Goal: Information Seeking & Learning: Learn about a topic

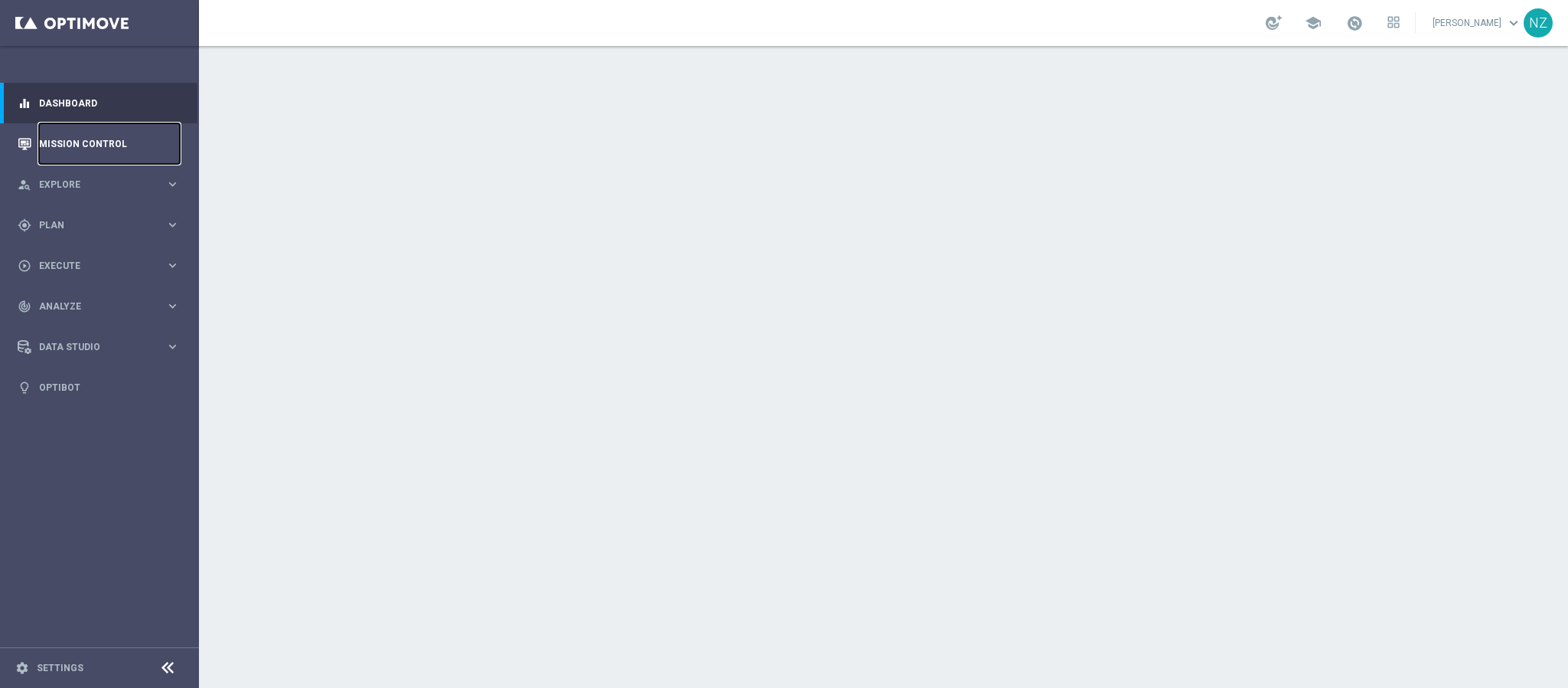
click at [116, 136] on link "Mission Control" at bounding box center [109, 143] width 141 height 41
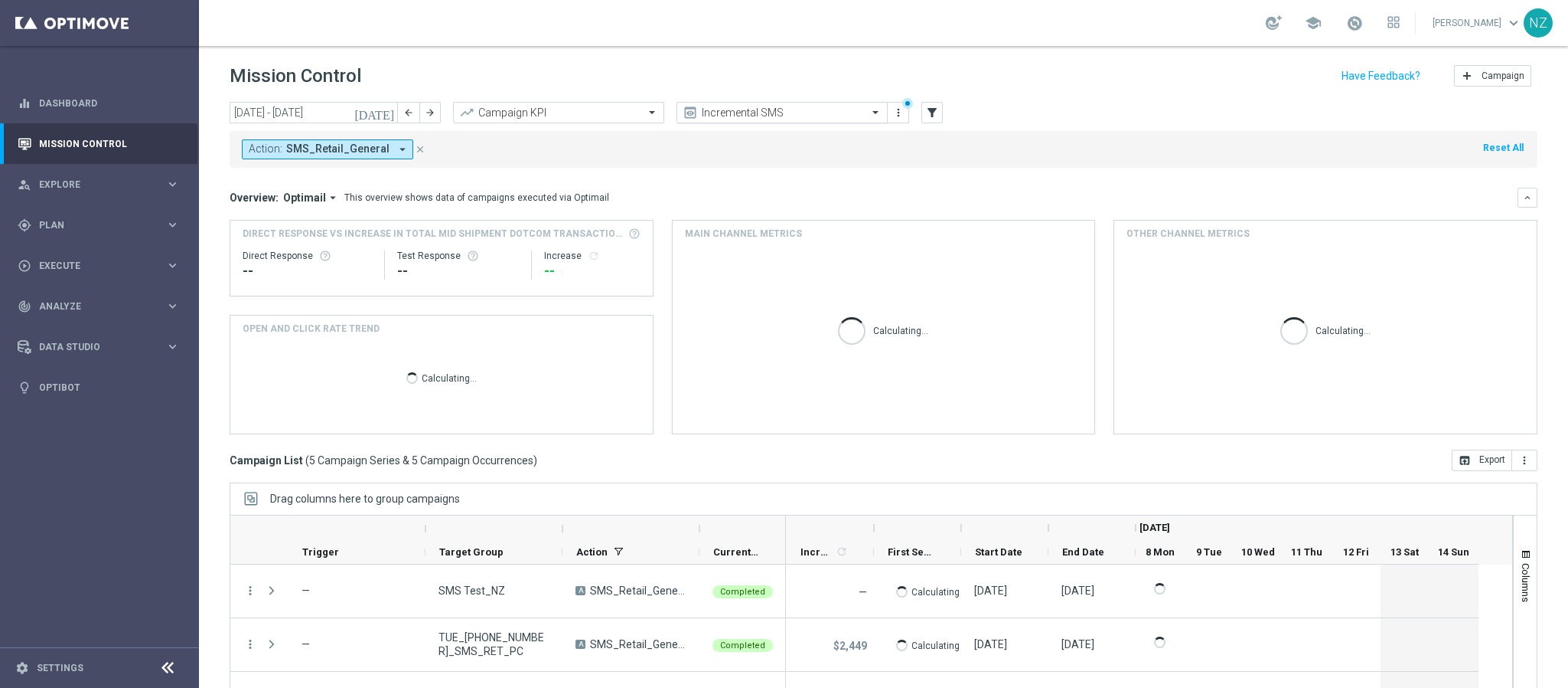
click at [727, 116] on input "text" at bounding box center [766, 112] width 164 height 13
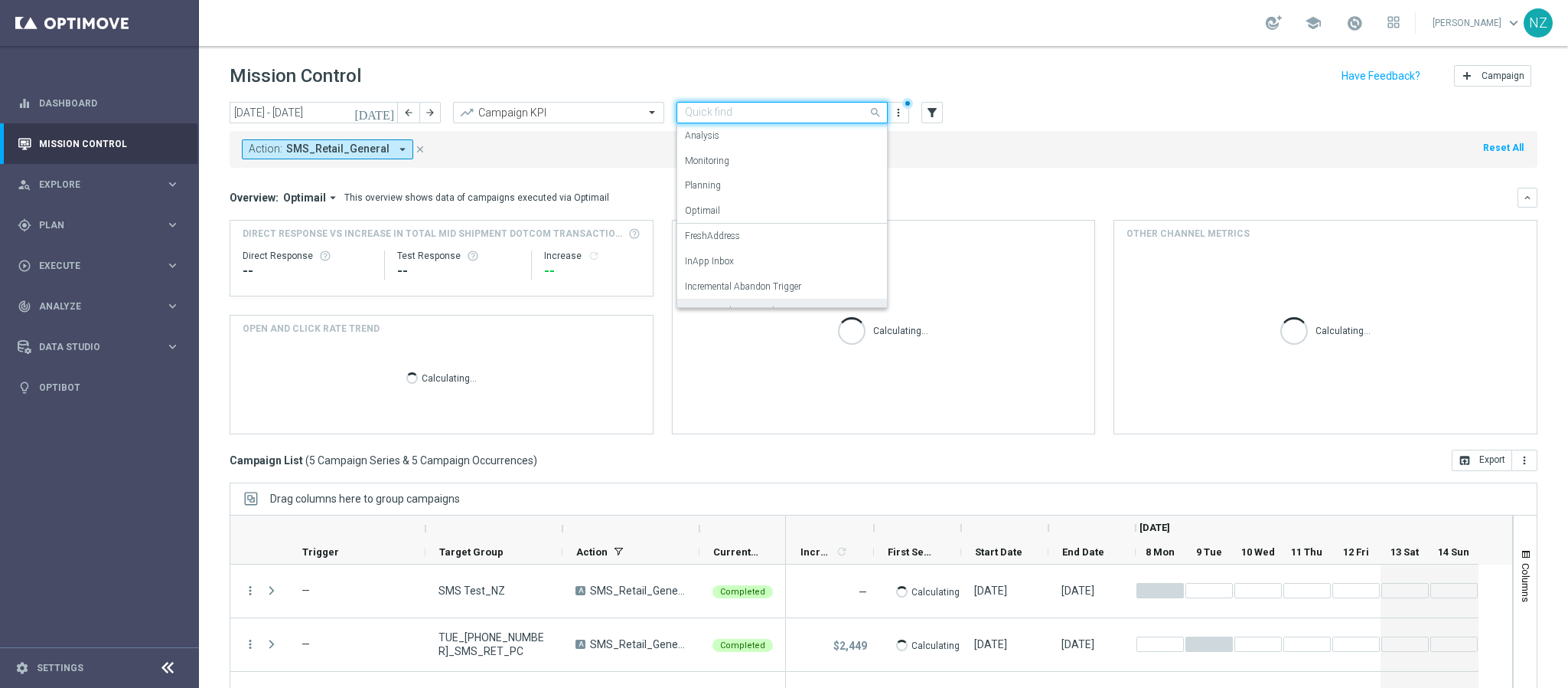
scroll to position [94, 0]
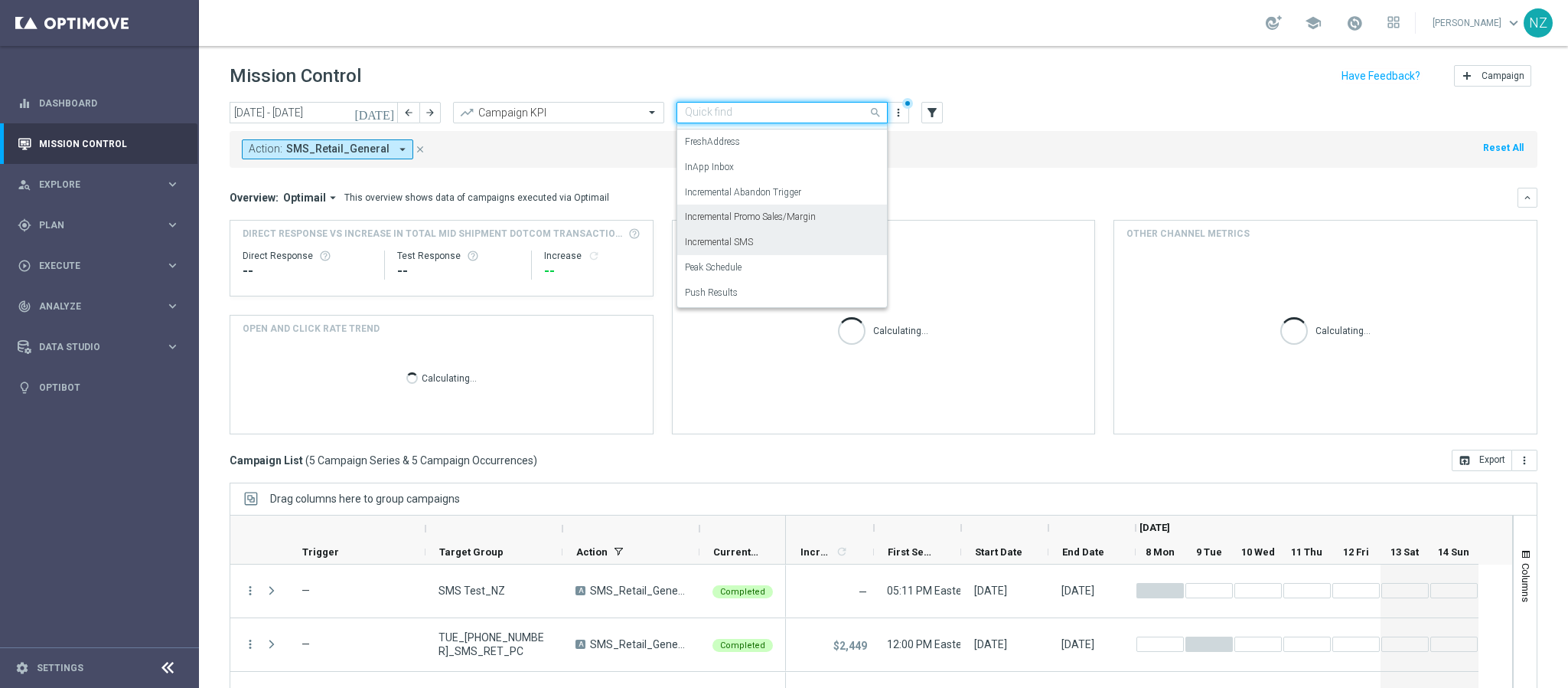
click at [746, 217] on label "Incremental Promo Sales/Margin" at bounding box center [750, 217] width 131 height 13
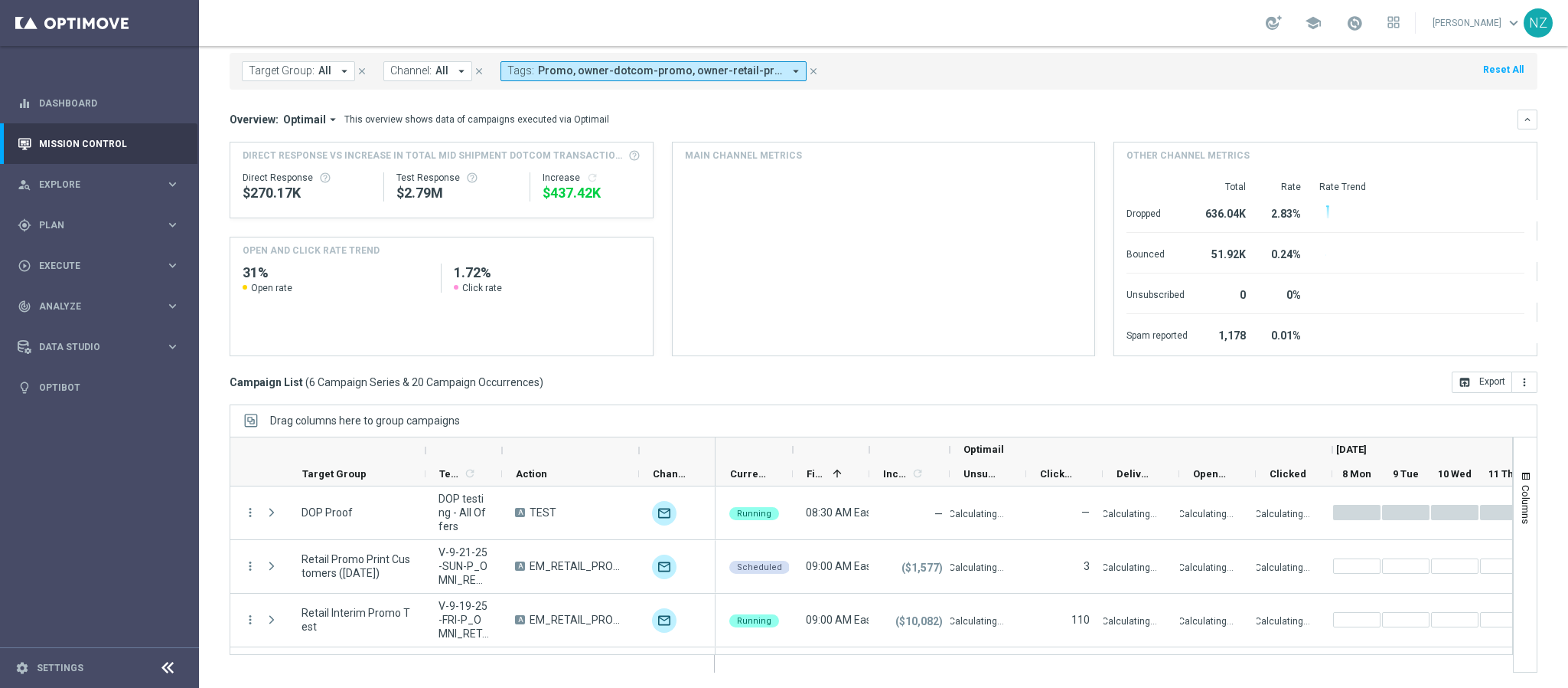
scroll to position [154, 0]
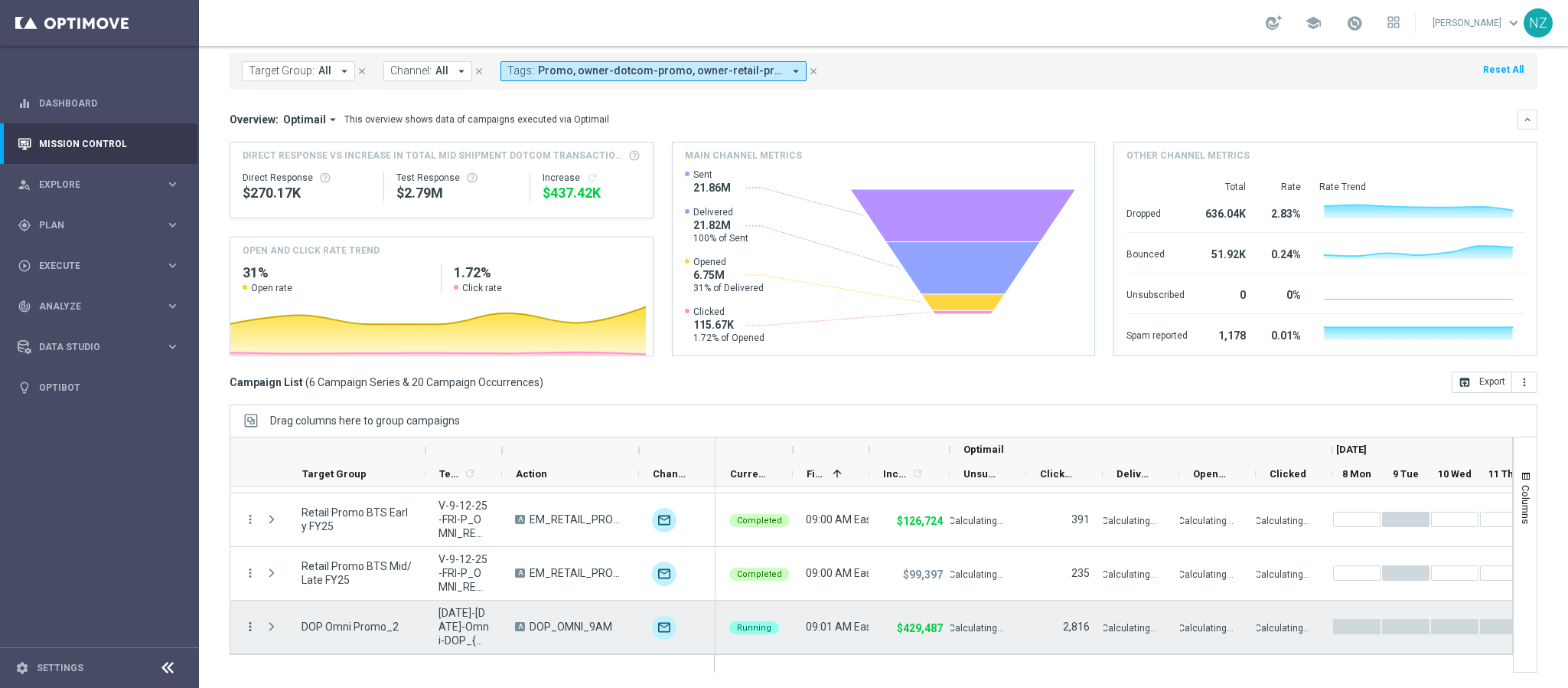
click at [248, 623] on icon "more_vert" at bounding box center [250, 626] width 14 height 14
click at [331, 448] on span "Campaign Details" at bounding box center [319, 446] width 77 height 11
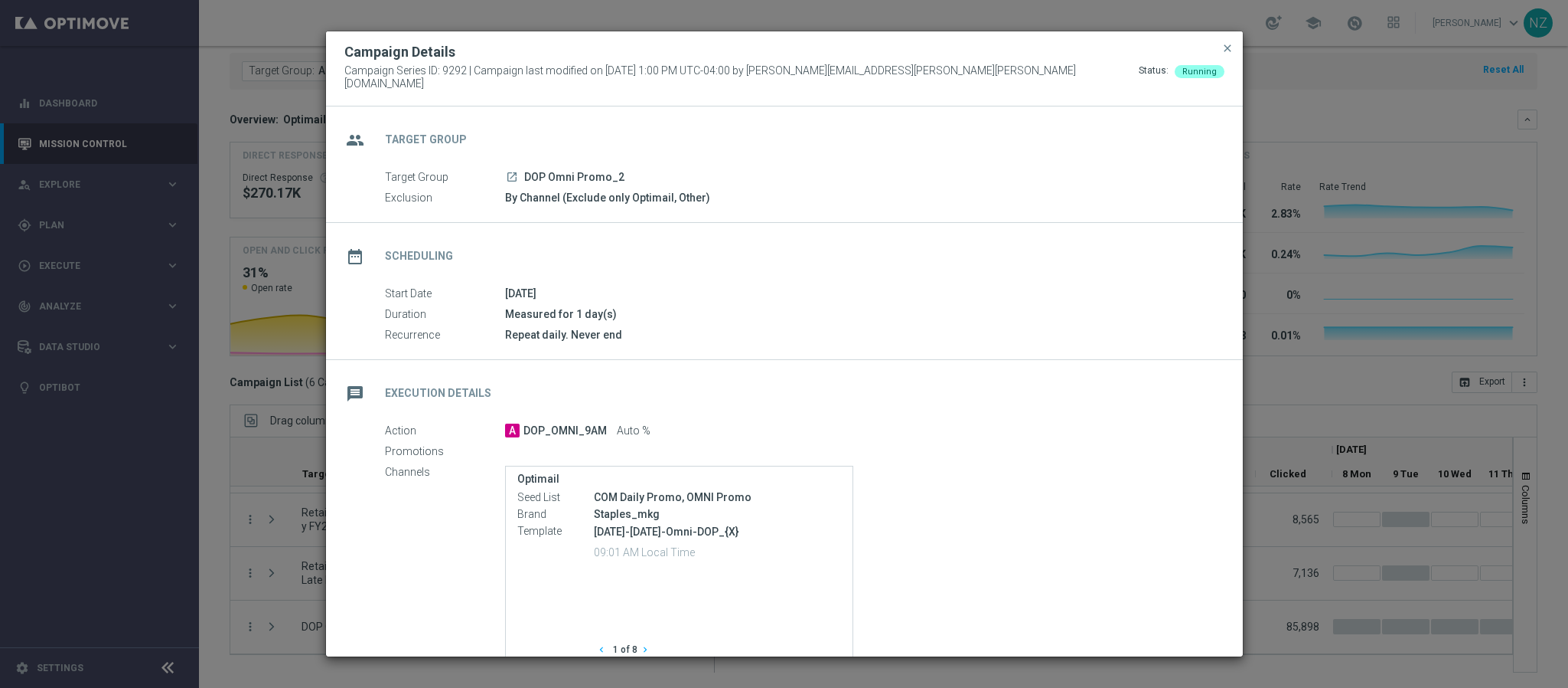
scroll to position [134, 0]
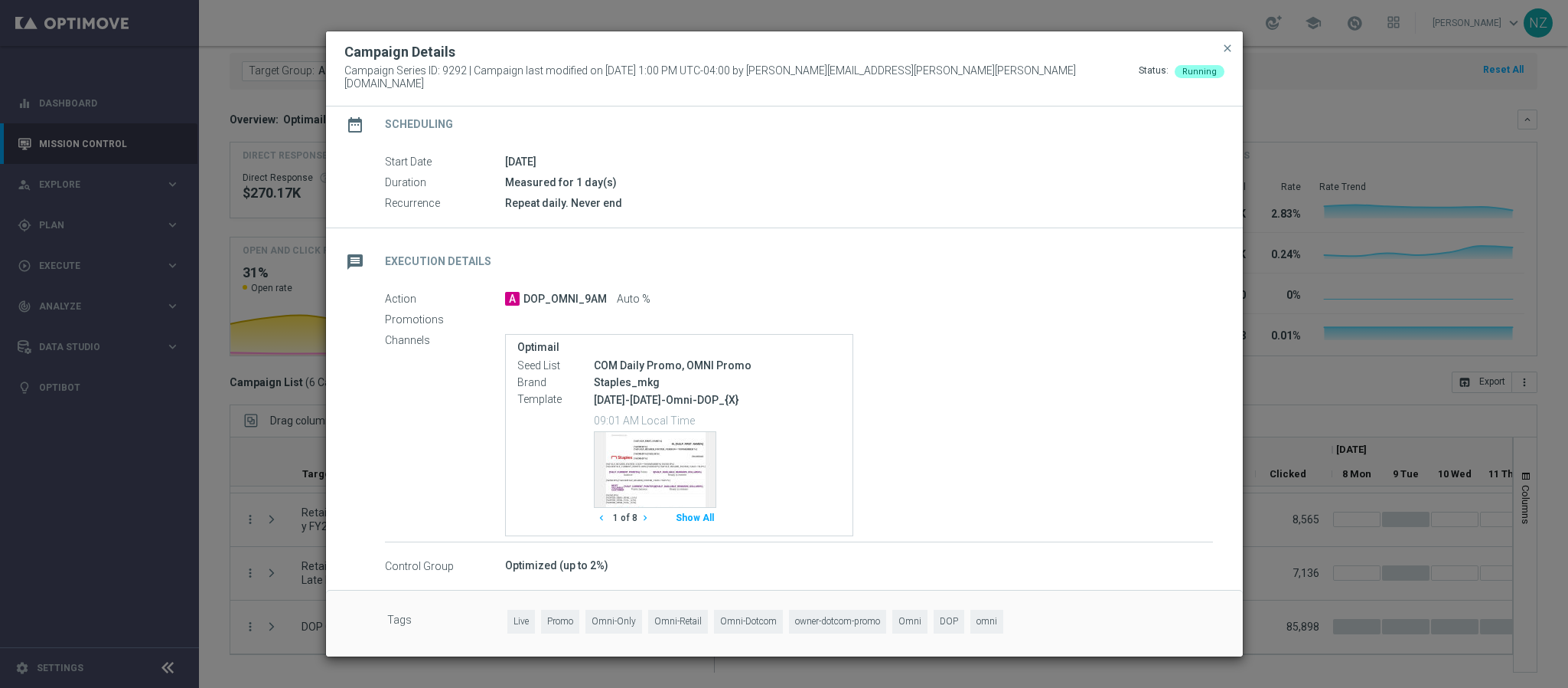
click at [700, 517] on button "Show All" at bounding box center [695, 517] width 42 height 20
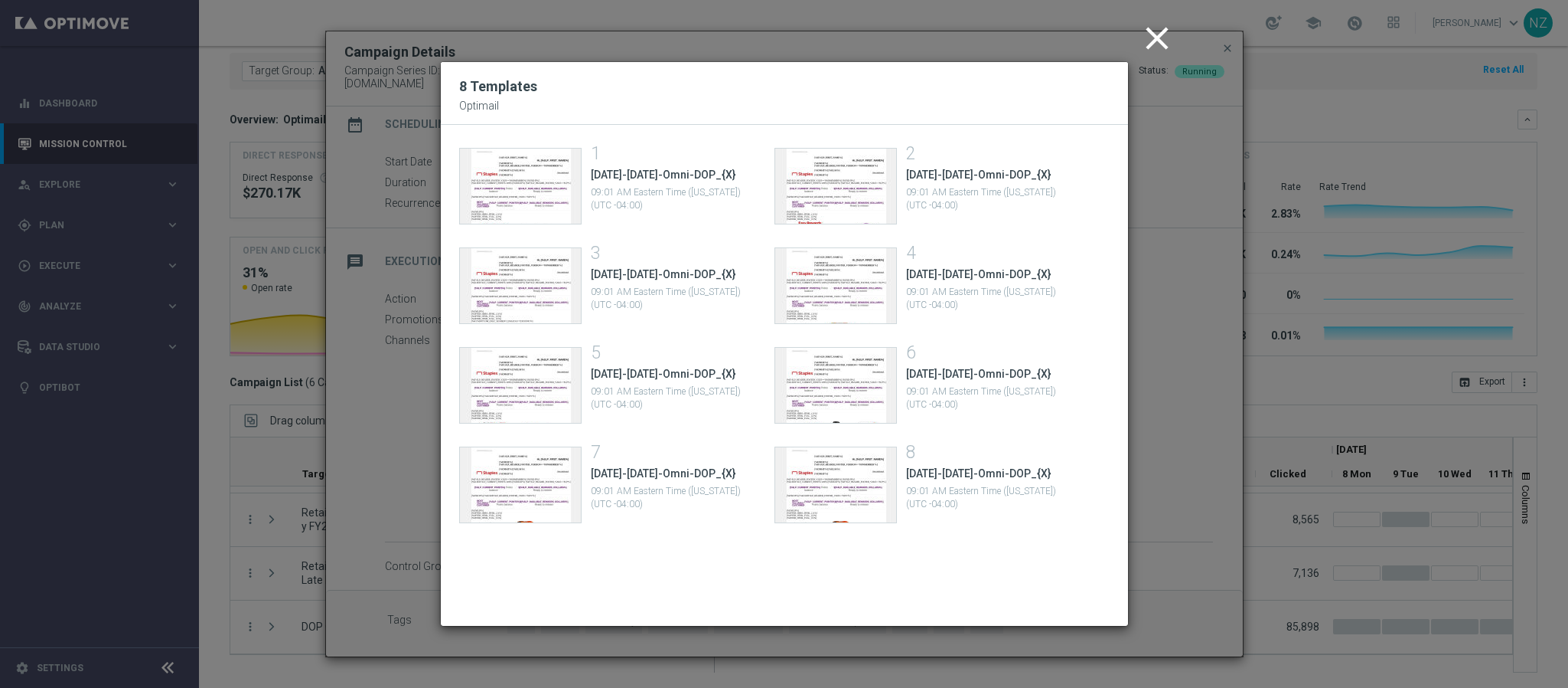
click at [1162, 34] on icon "close" at bounding box center [1157, 38] width 38 height 38
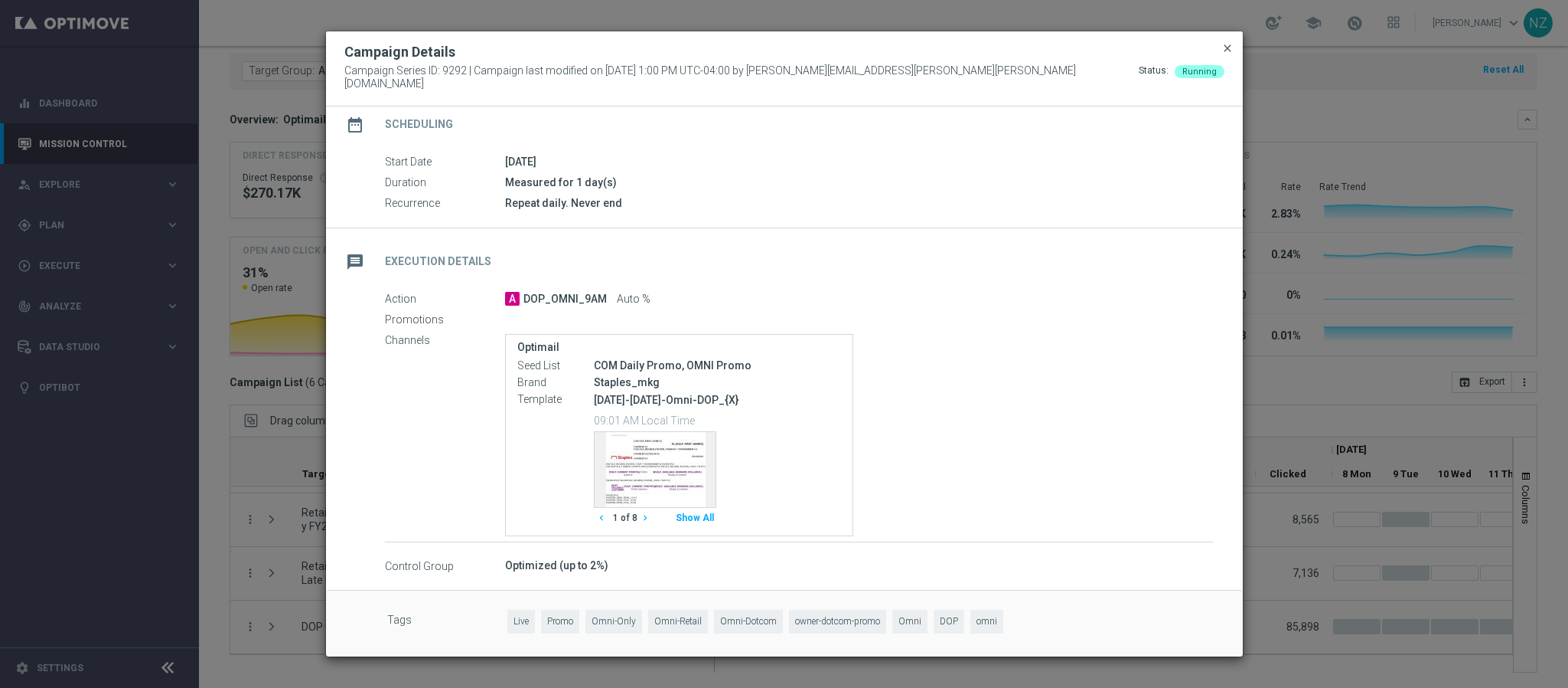
click at [1224, 50] on span "close" at bounding box center [1228, 49] width 12 height 12
